Goal: Information Seeking & Learning: Learn about a topic

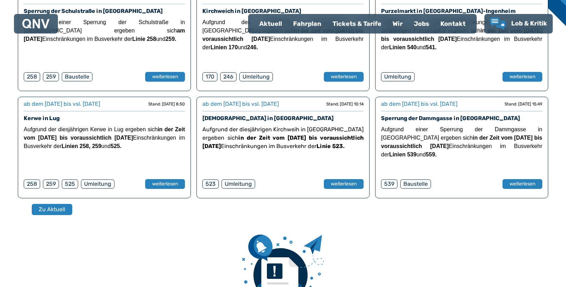
scroll to position [244, 0]
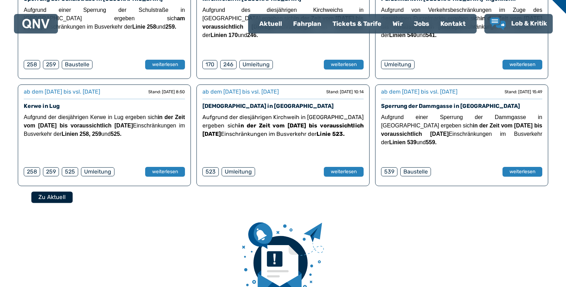
click at [62, 196] on button "Zu Aktuell" at bounding box center [51, 198] width 41 height 12
select select "*"
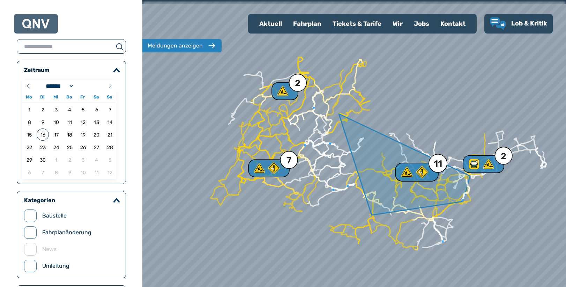
click at [440, 167] on div "11" at bounding box center [438, 163] width 8 height 9
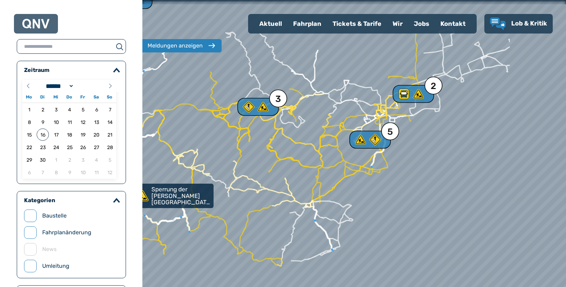
drag, startPoint x: 402, startPoint y: 191, endPoint x: 303, endPoint y: 142, distance: 110.3
click at [303, 142] on div at bounding box center [354, 143] width 509 height 344
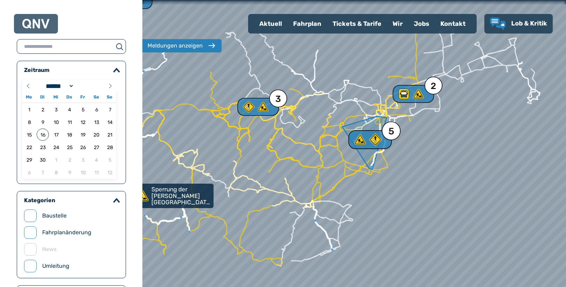
click at [391, 133] on div "5" at bounding box center [392, 131] width 6 height 9
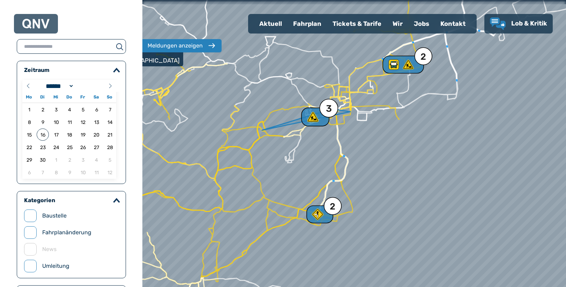
click at [330, 110] on div "3" at bounding box center [329, 108] width 6 height 9
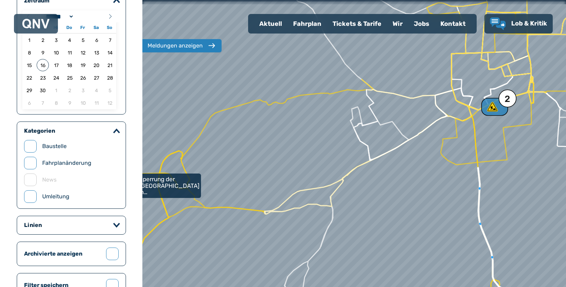
scroll to position [70, 0]
click at [508, 97] on div "2" at bounding box center [509, 98] width 6 height 9
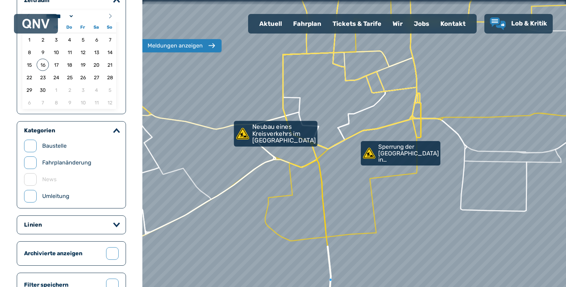
click at [288, 133] on p "Neubau eines Kreisverkehrs im [GEOGRAPHIC_DATA]" at bounding box center [285, 134] width 64 height 21
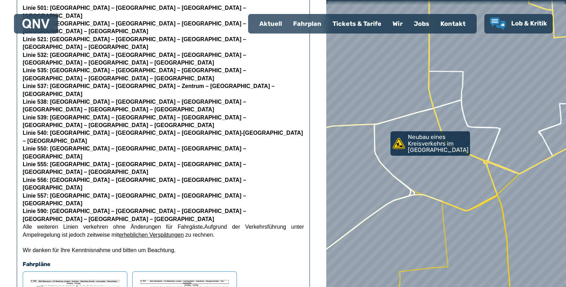
scroll to position [314, 0]
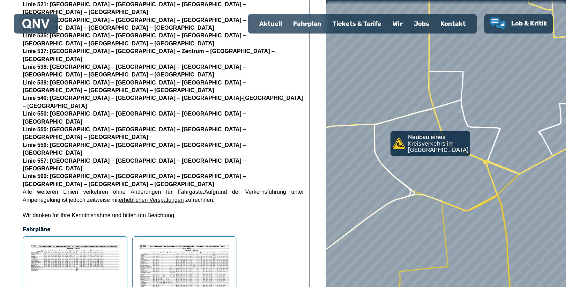
click at [175, 242] on img at bounding box center [184, 275] width 93 height 66
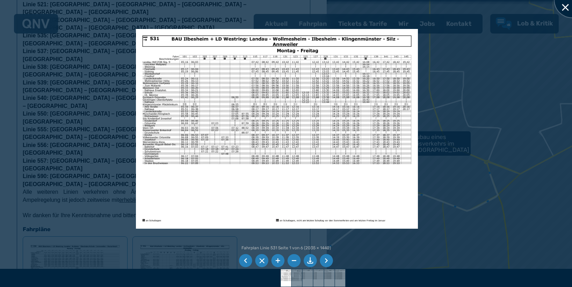
click at [565, 6] on div at bounding box center [571, 0] width 35 height 35
